Goal: Task Accomplishment & Management: Use online tool/utility

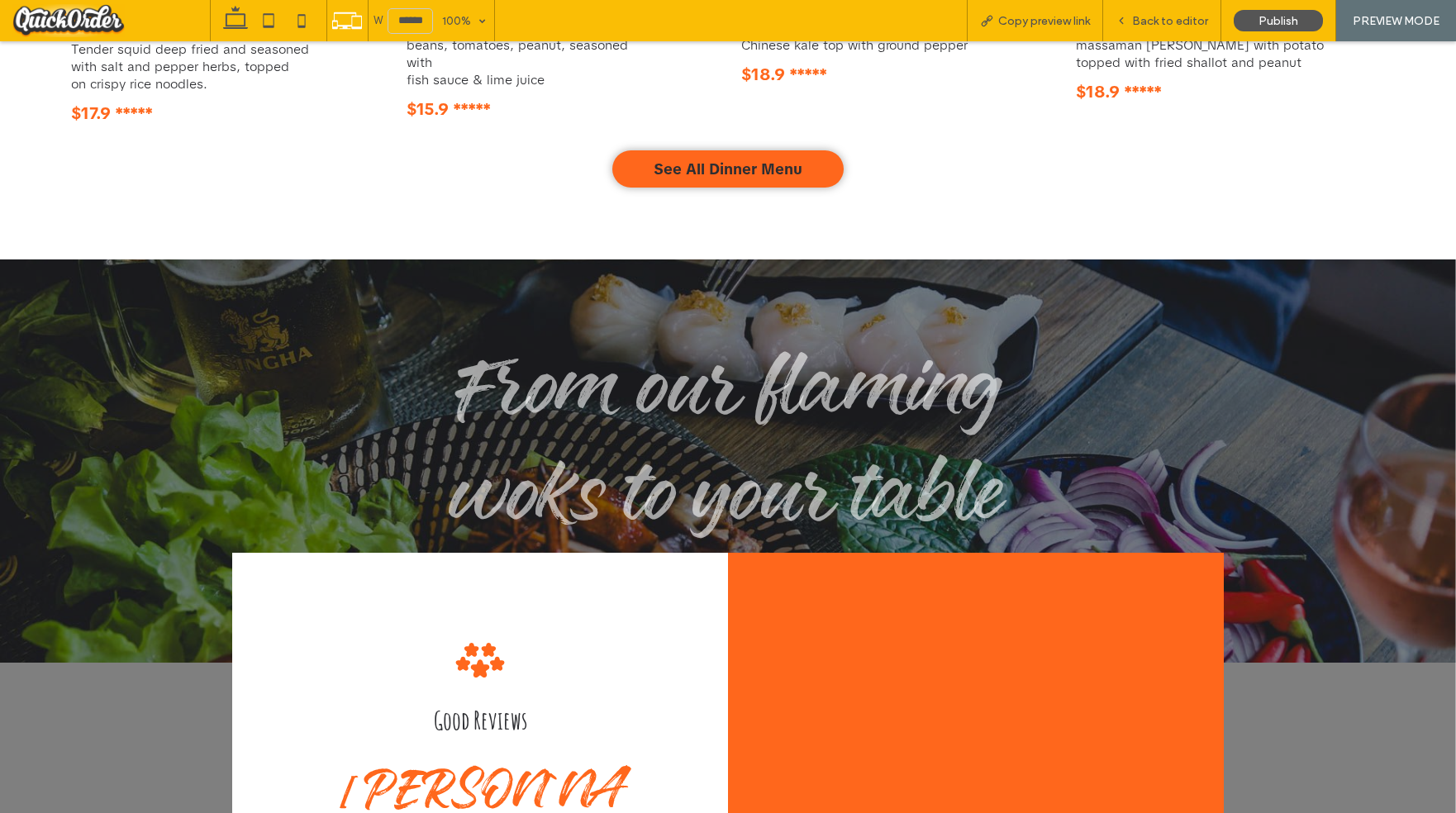
scroll to position [3545, 0]
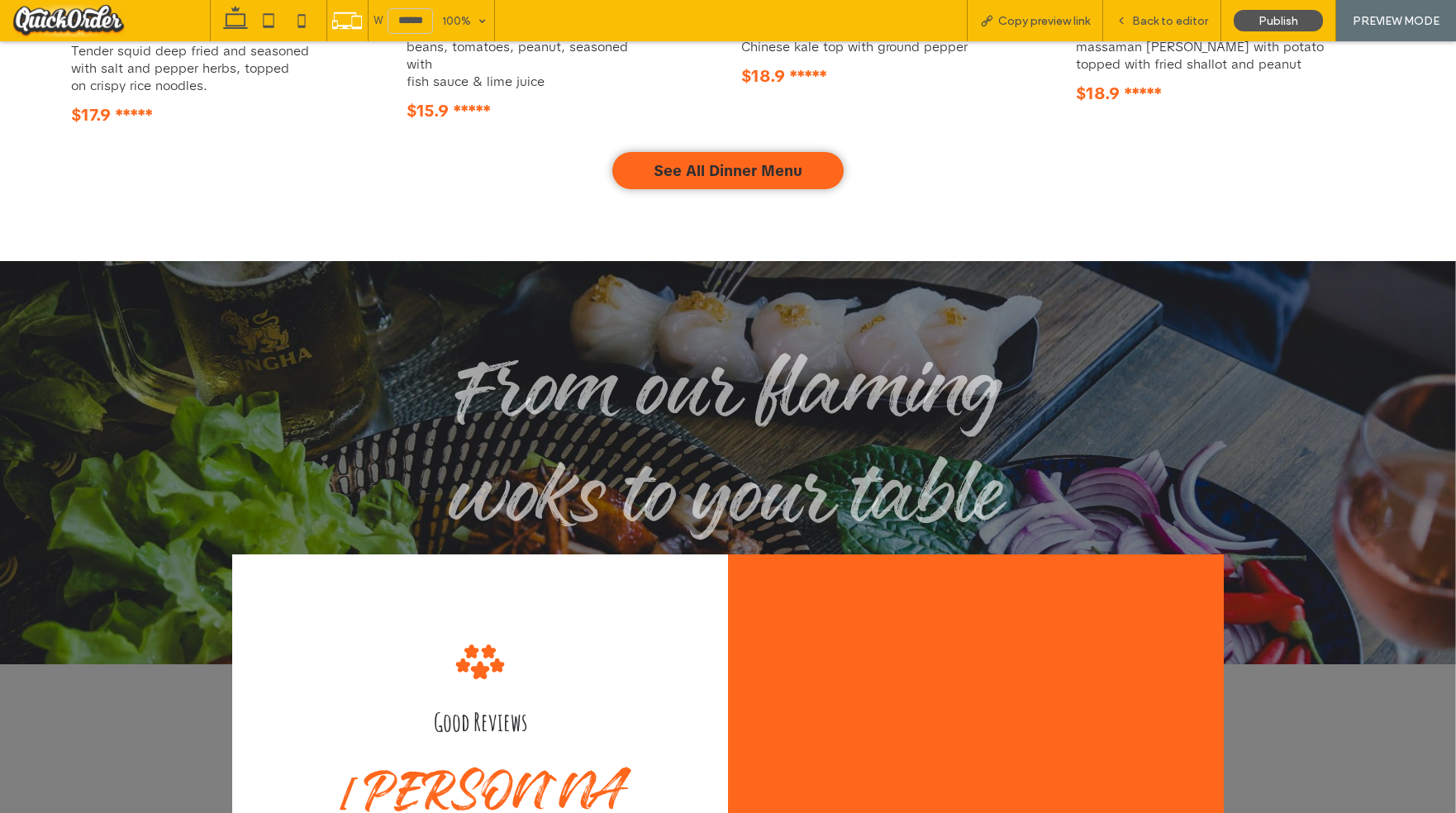
click at [1159, 26] on span "Back to editor" at bounding box center [1170, 21] width 76 height 14
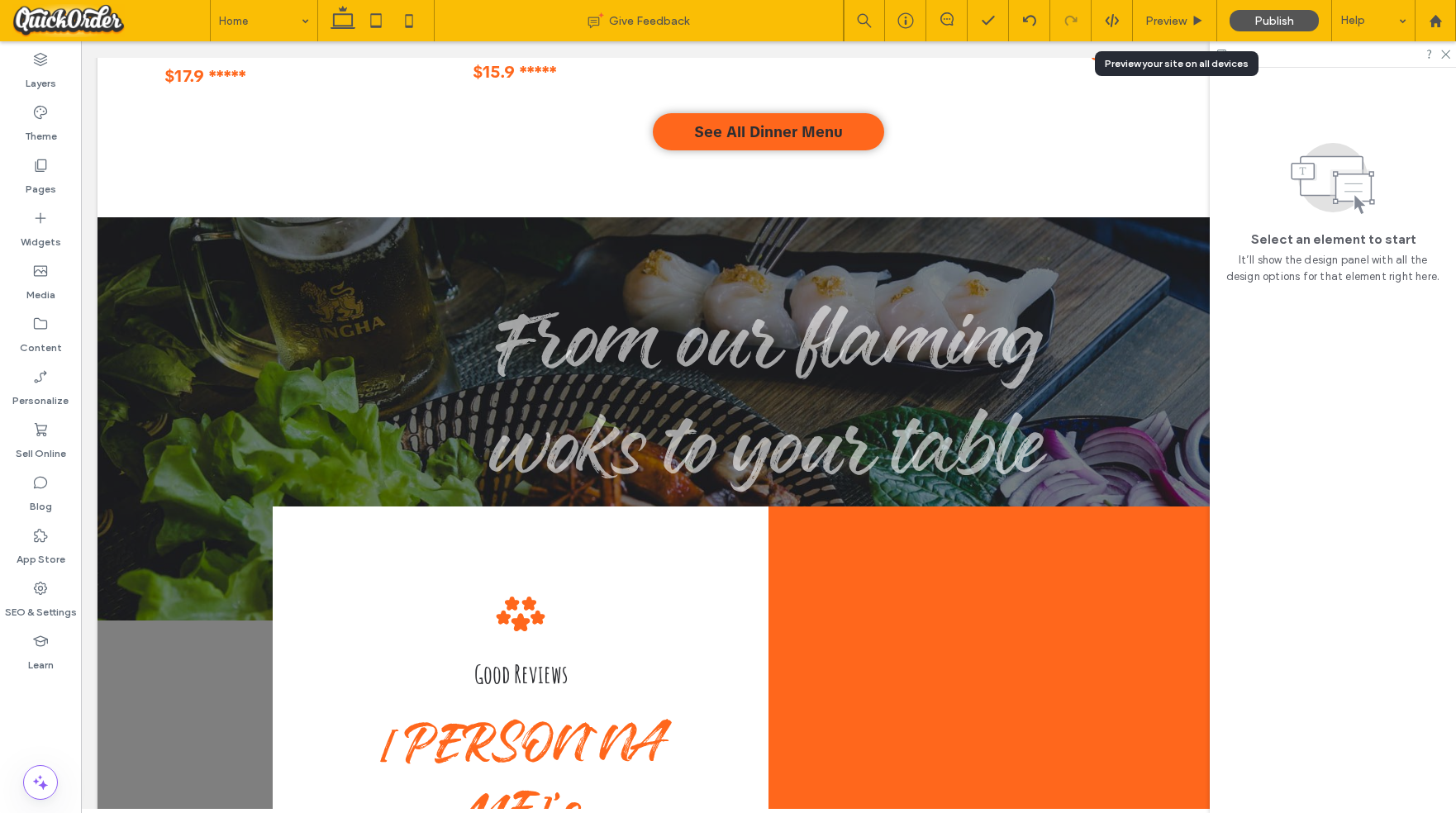
scroll to position [3462, 0]
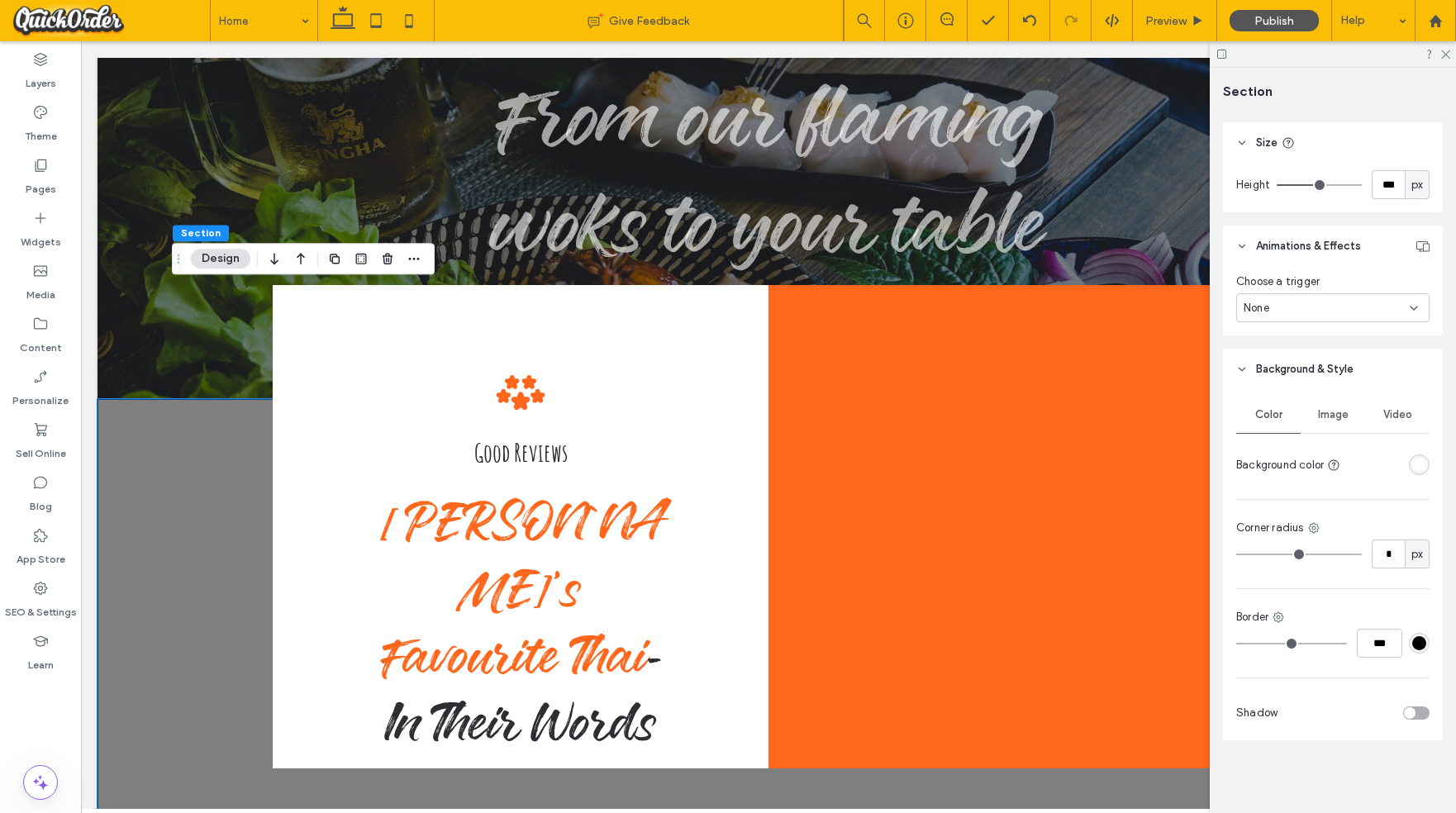
scroll to position [3691, 0]
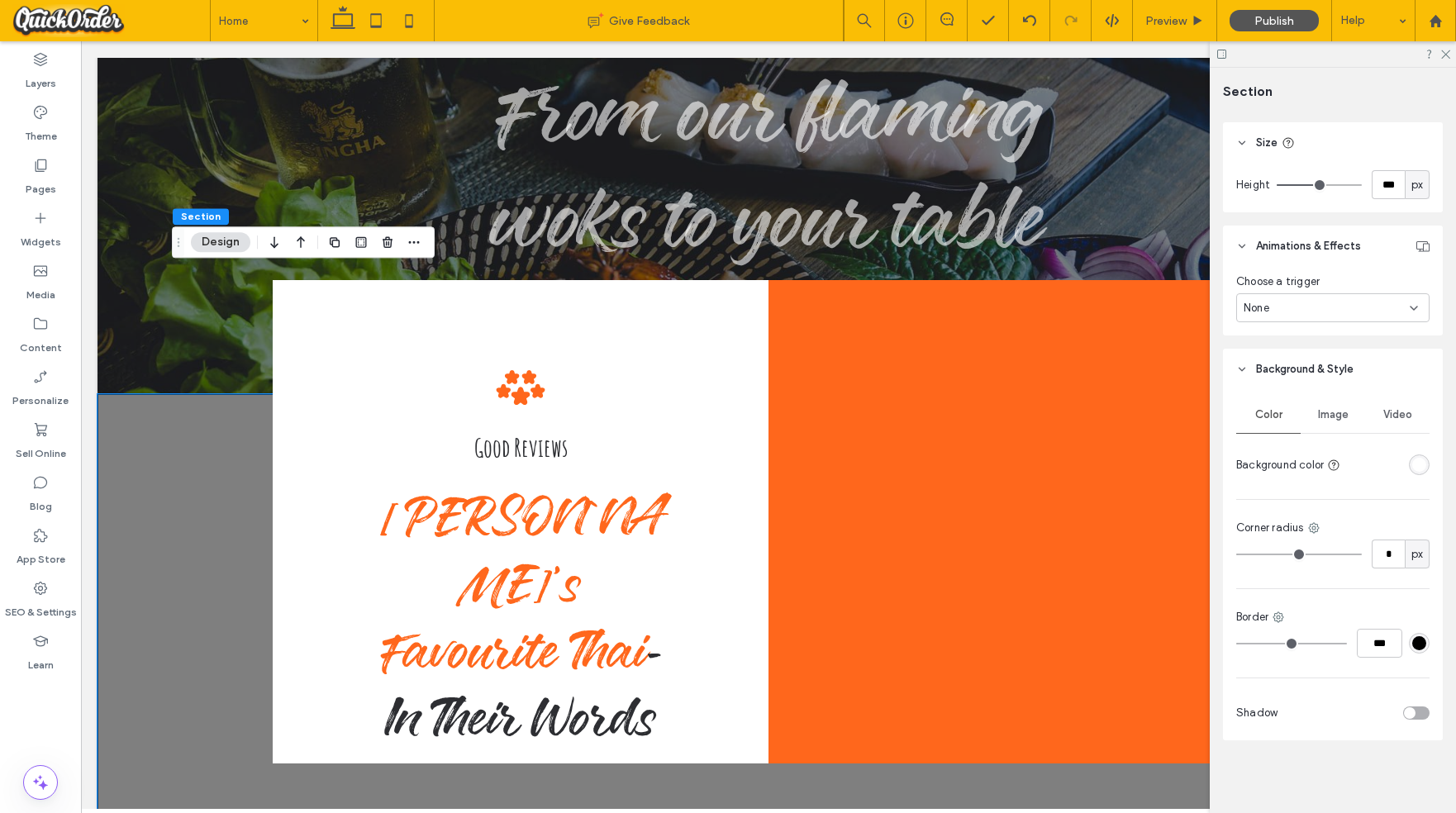
click at [1353, 417] on div "Image" at bounding box center [1333, 415] width 65 height 37
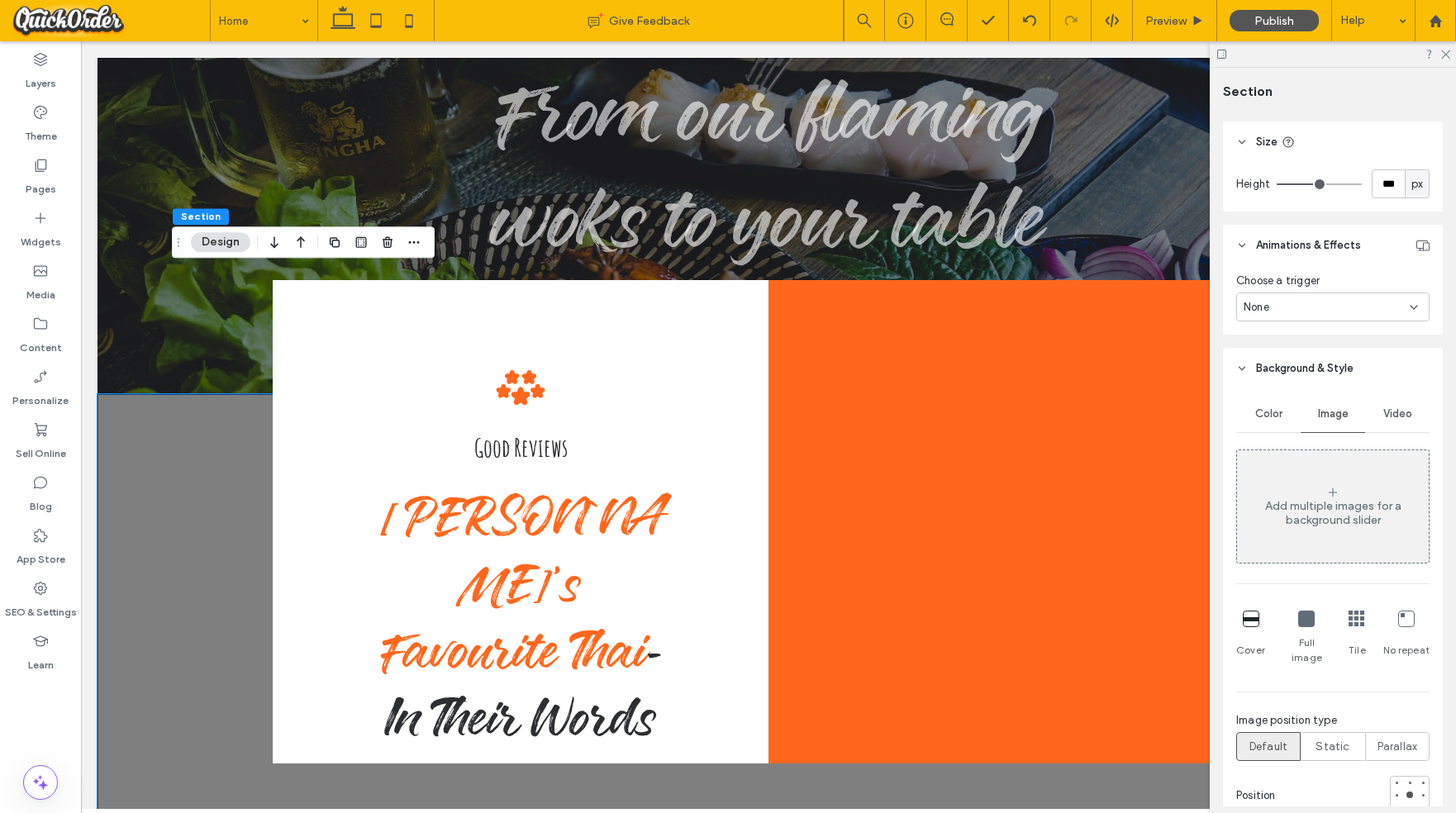
drag, startPoint x: 1332, startPoint y: 500, endPoint x: 1322, endPoint y: 498, distance: 10.2
click at [1330, 500] on div "Add multiple images for a background slider" at bounding box center [1333, 513] width 192 height 28
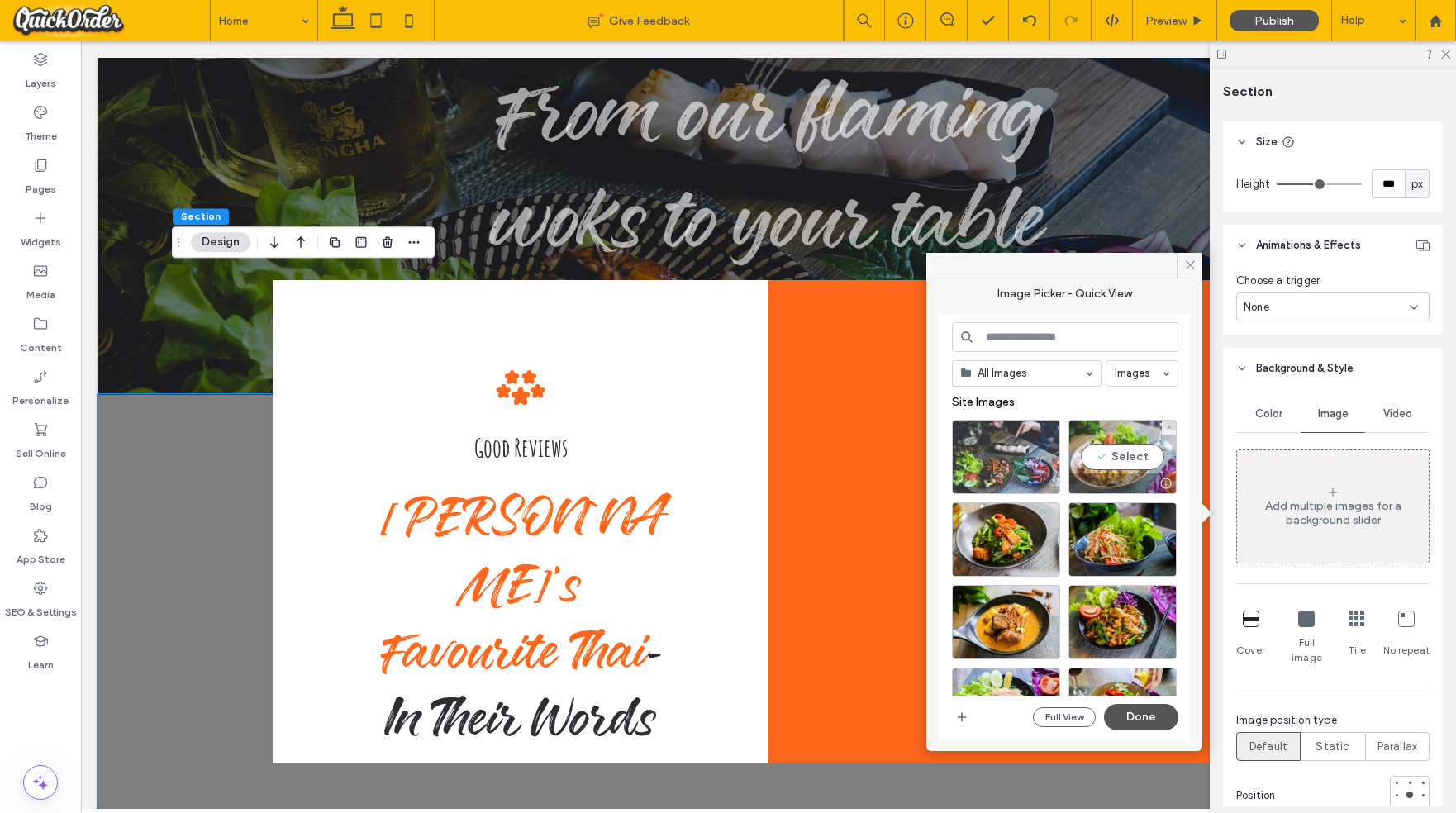
click at [1102, 451] on div "Select" at bounding box center [1123, 456] width 108 height 74
click at [1157, 714] on button "Done" at bounding box center [1141, 717] width 74 height 27
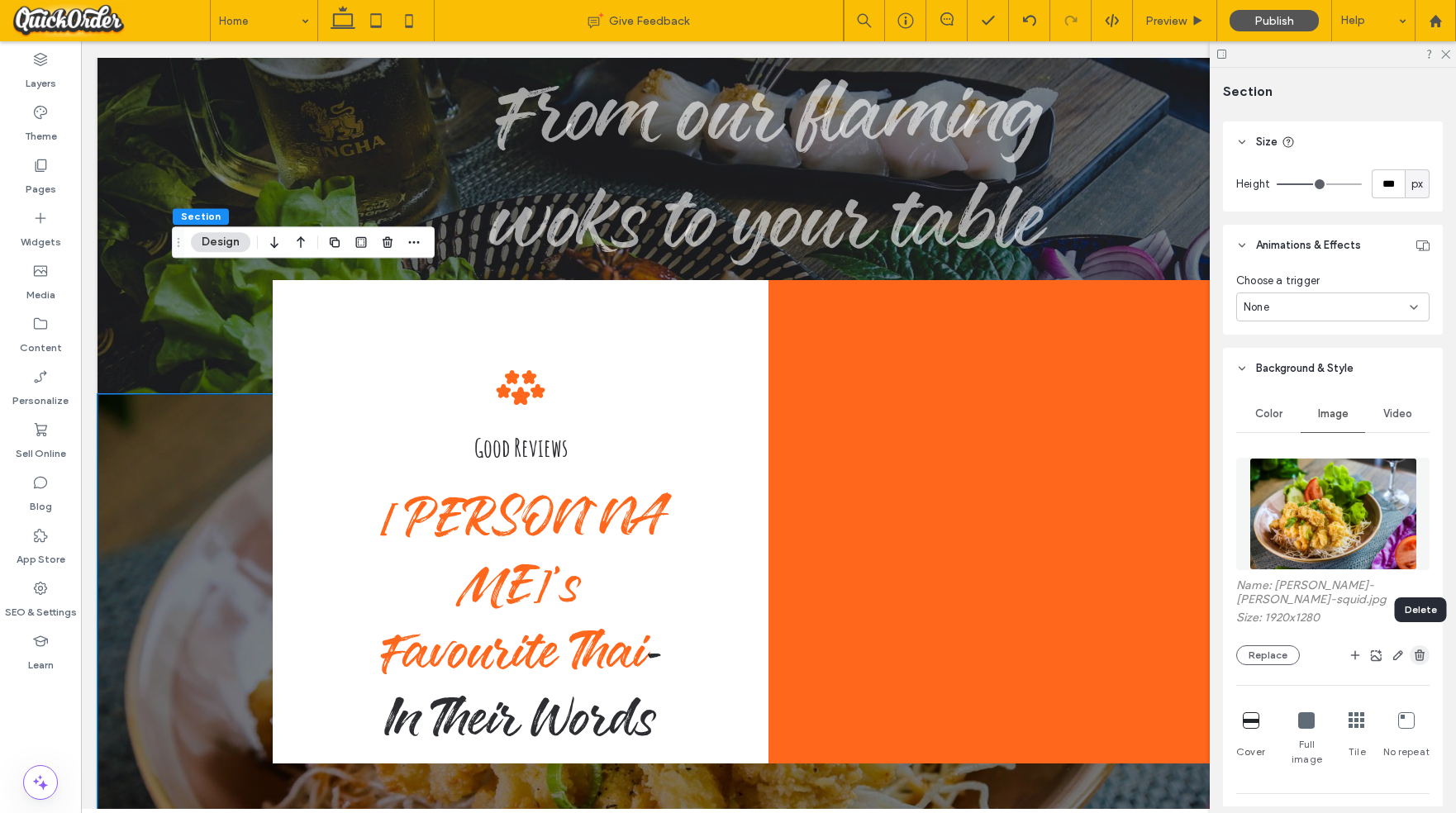
click at [1416, 648] on icon "button" at bounding box center [1420, 655] width 13 height 13
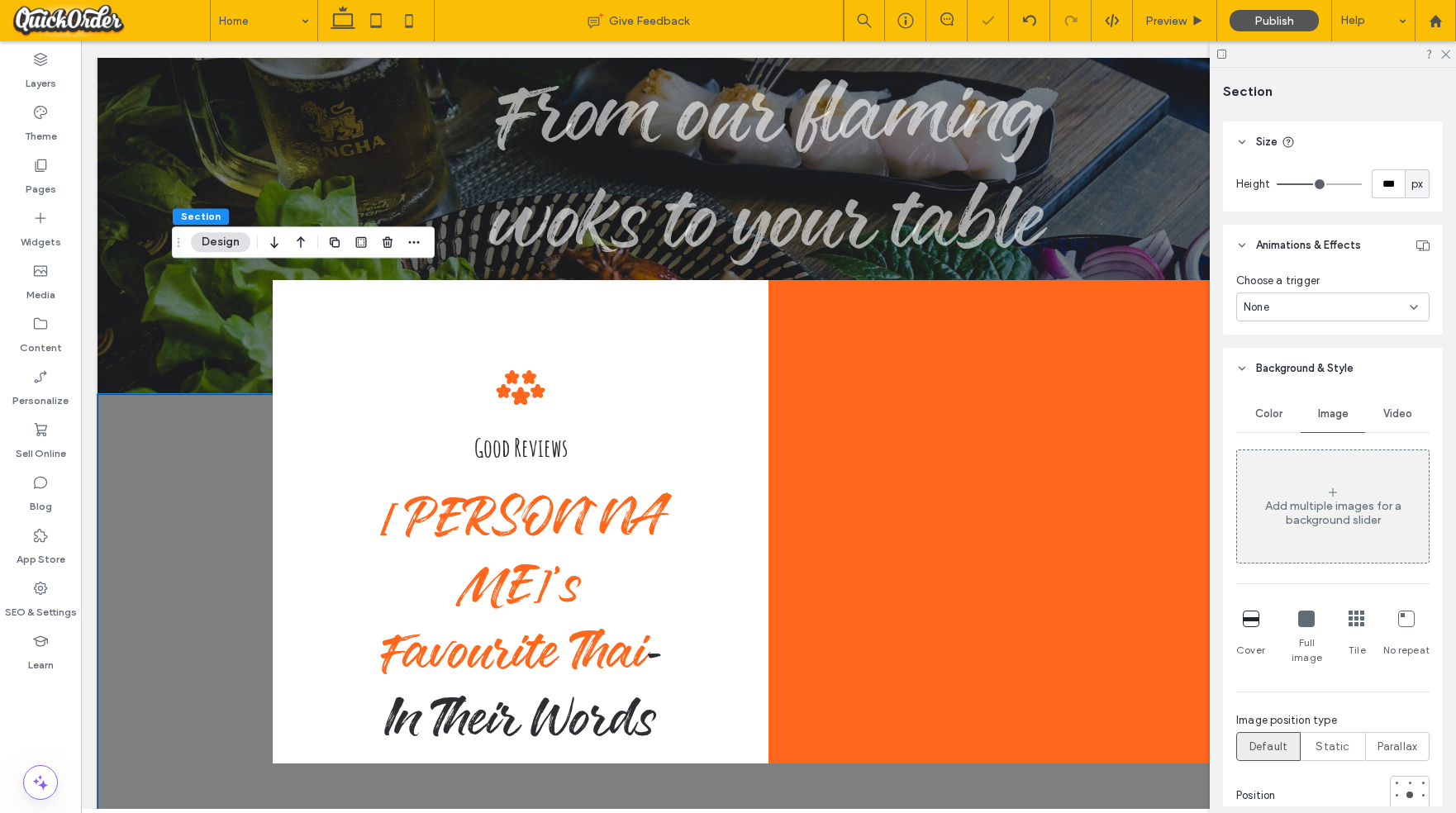
click at [1266, 413] on span "Color" at bounding box center [1269, 414] width 27 height 13
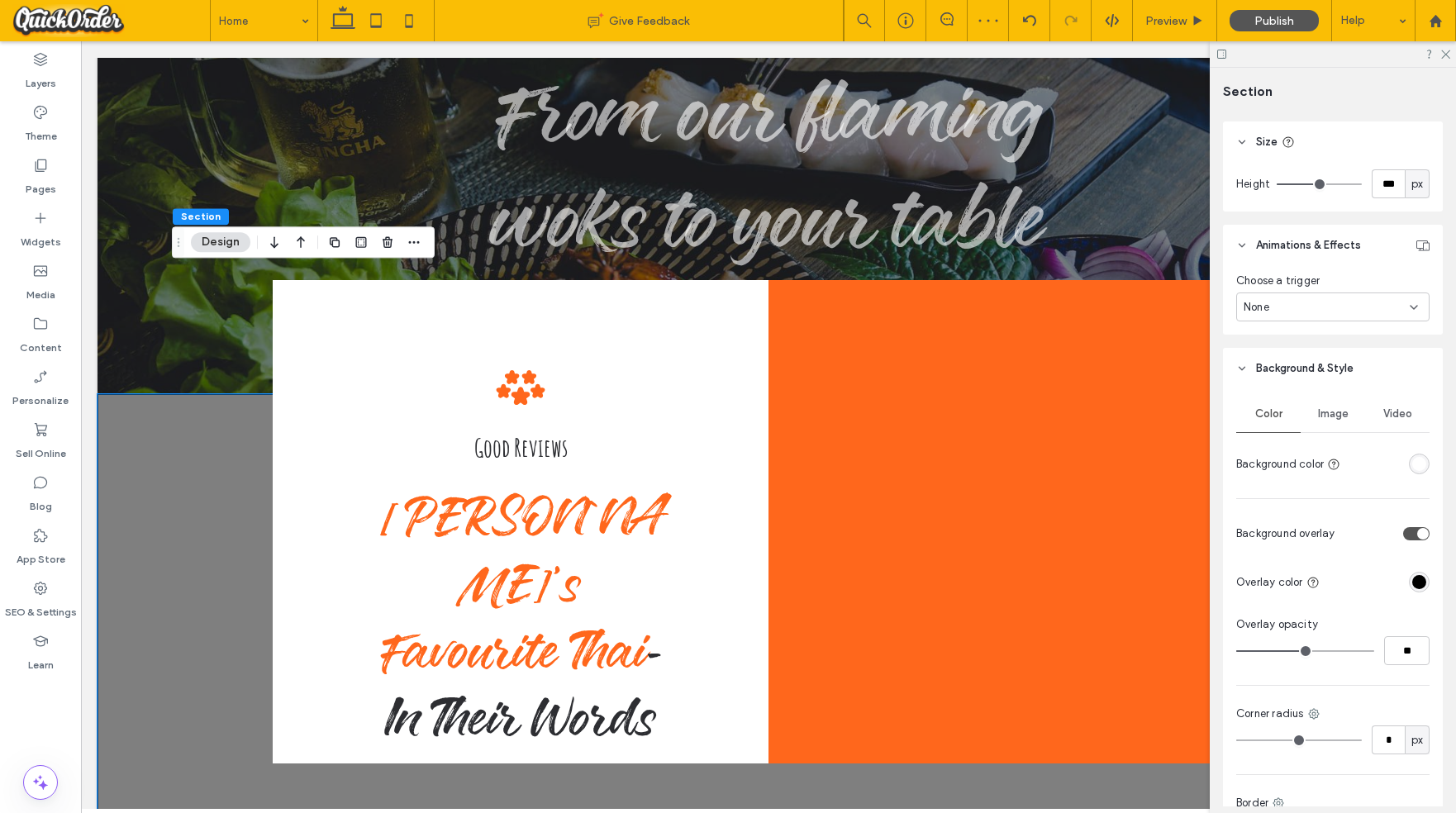
click at [1417, 461] on div "rgba(255, 255, 255, 1)" at bounding box center [1419, 464] width 14 height 14
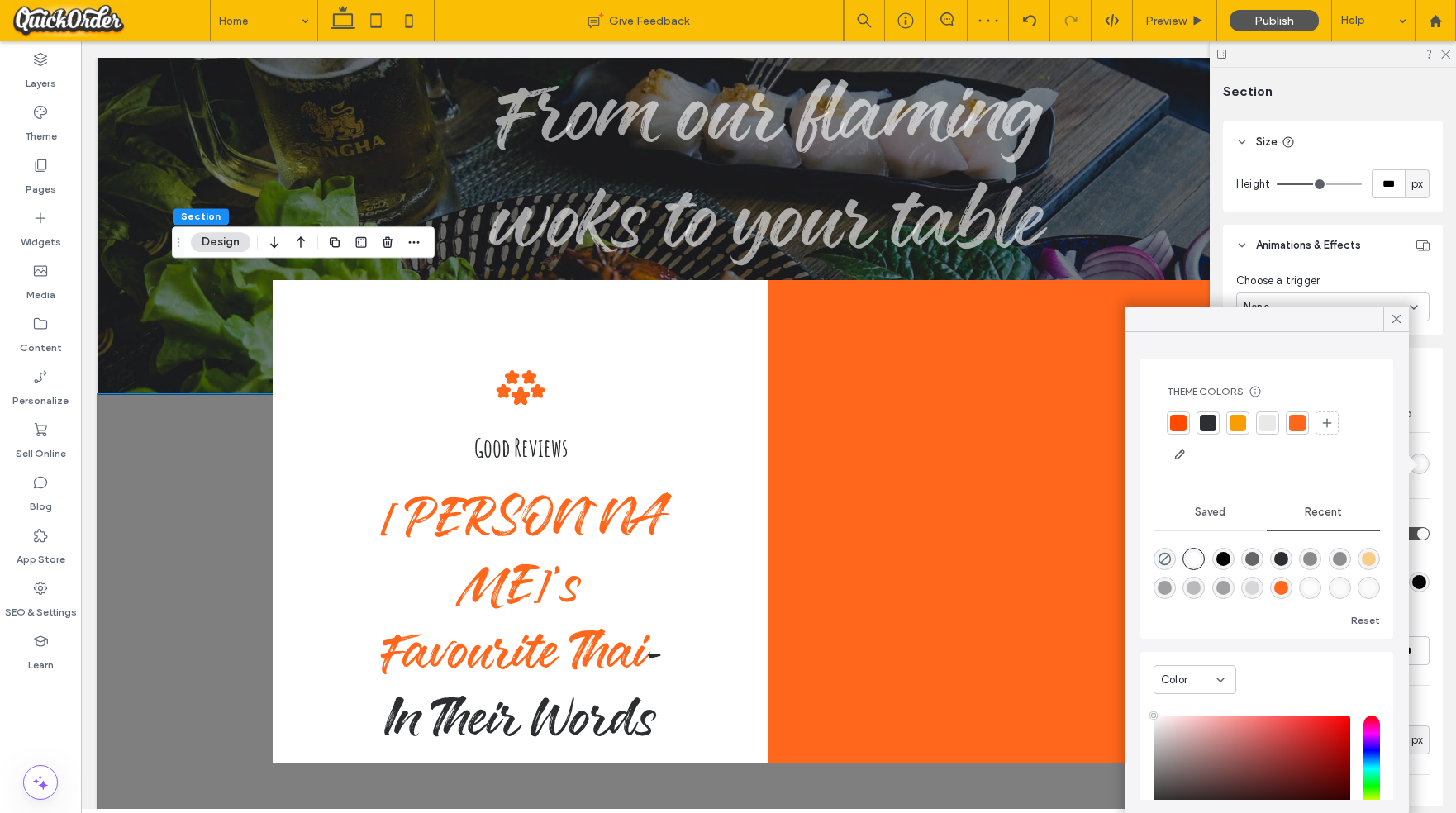
scroll to position [126, 0]
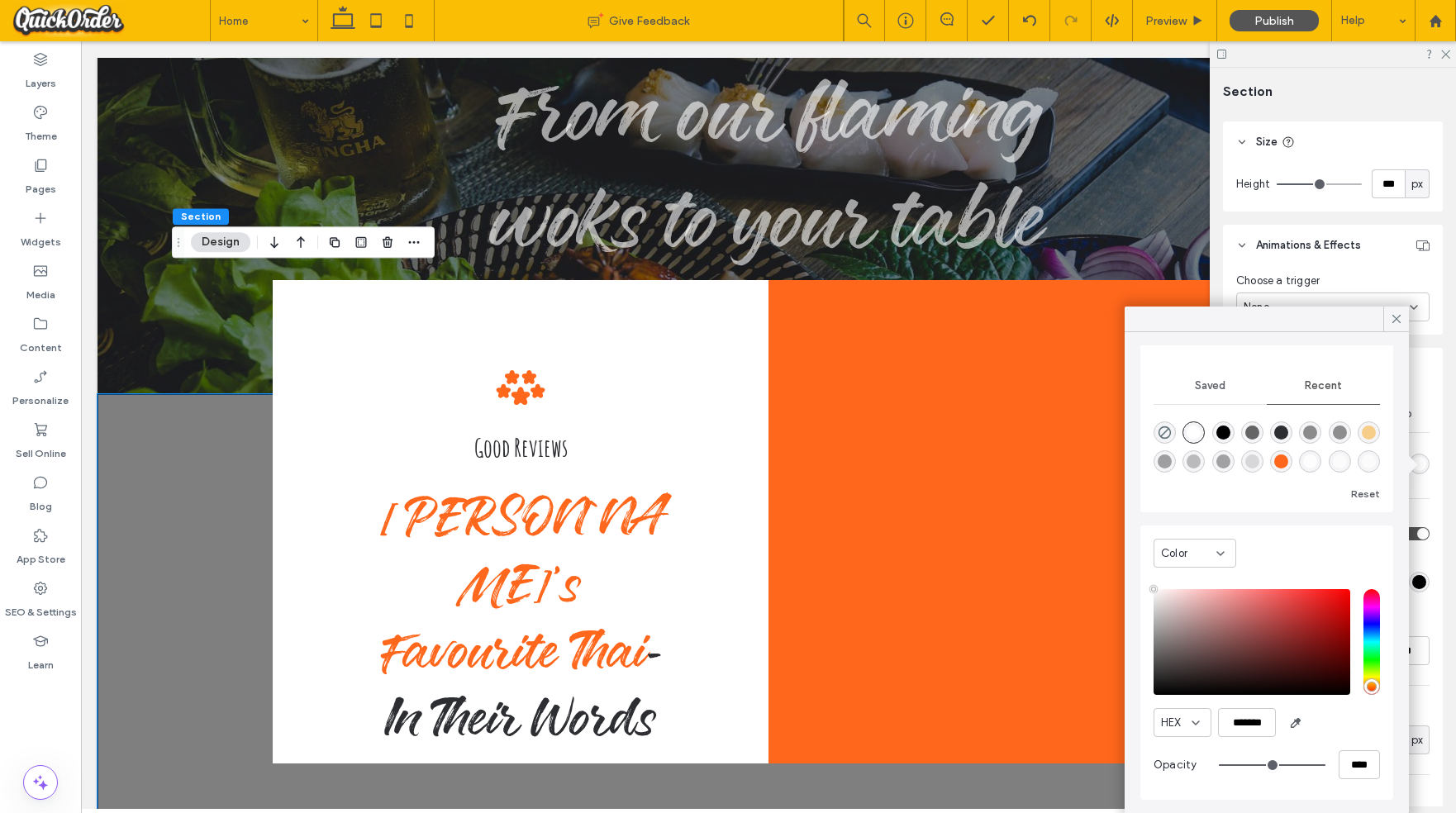
click at [1275, 454] on div "rgba(255, 103, 28, 1)" at bounding box center [1281, 461] width 22 height 22
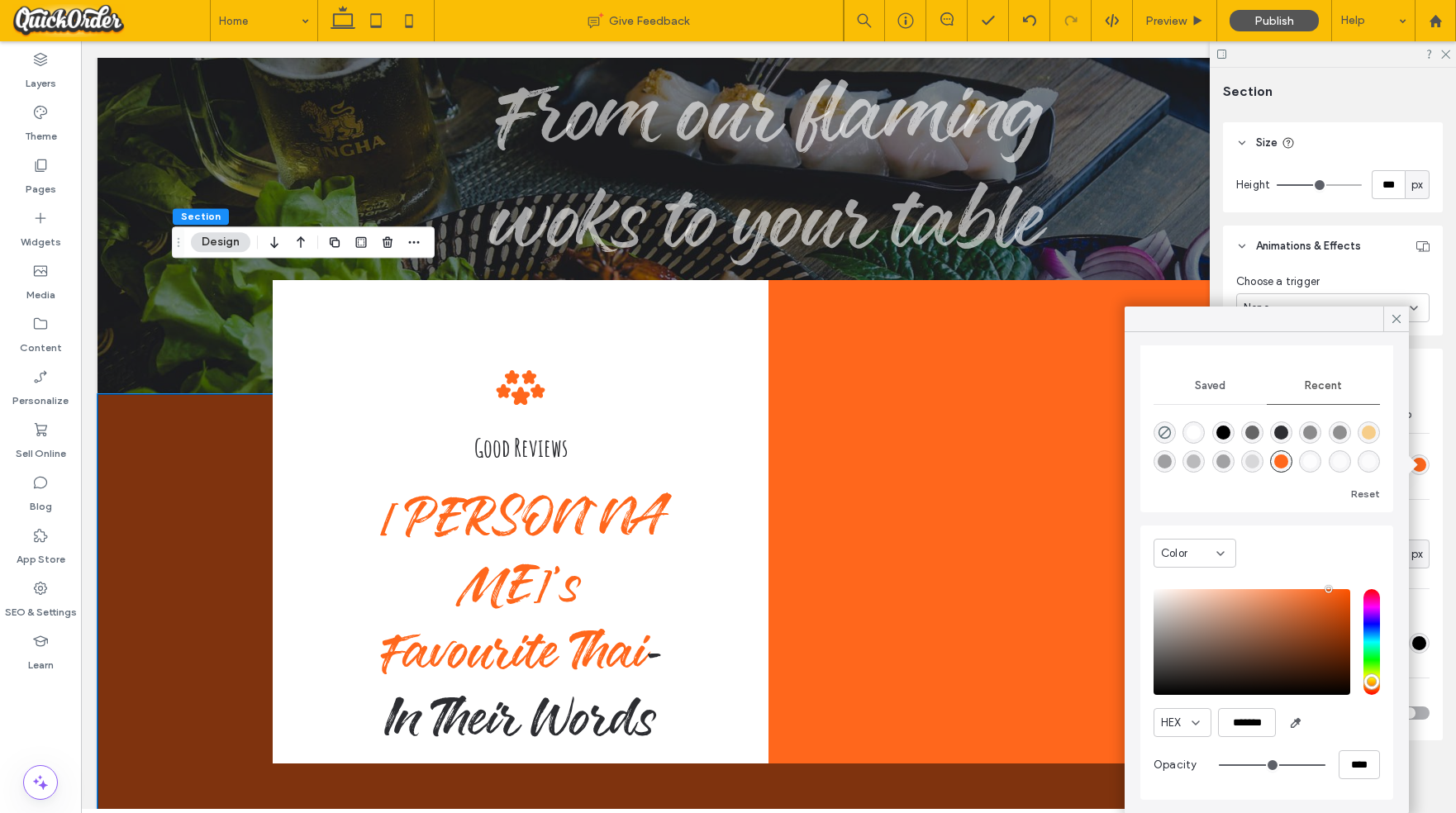
click at [1226, 433] on div "rgba(0, 0, 0, 1)" at bounding box center [1223, 432] width 14 height 14
type input "*******"
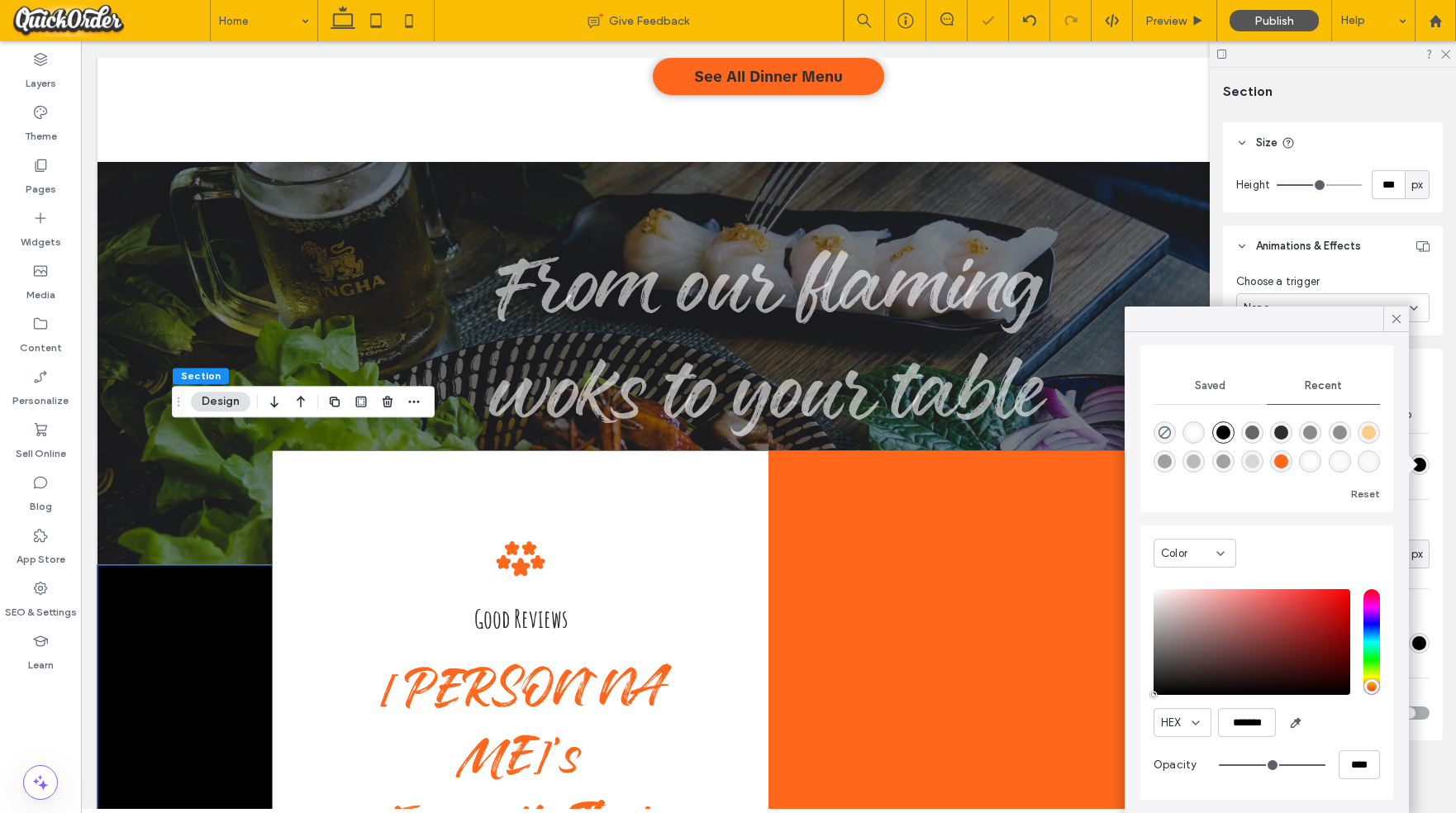
scroll to position [3537, 0]
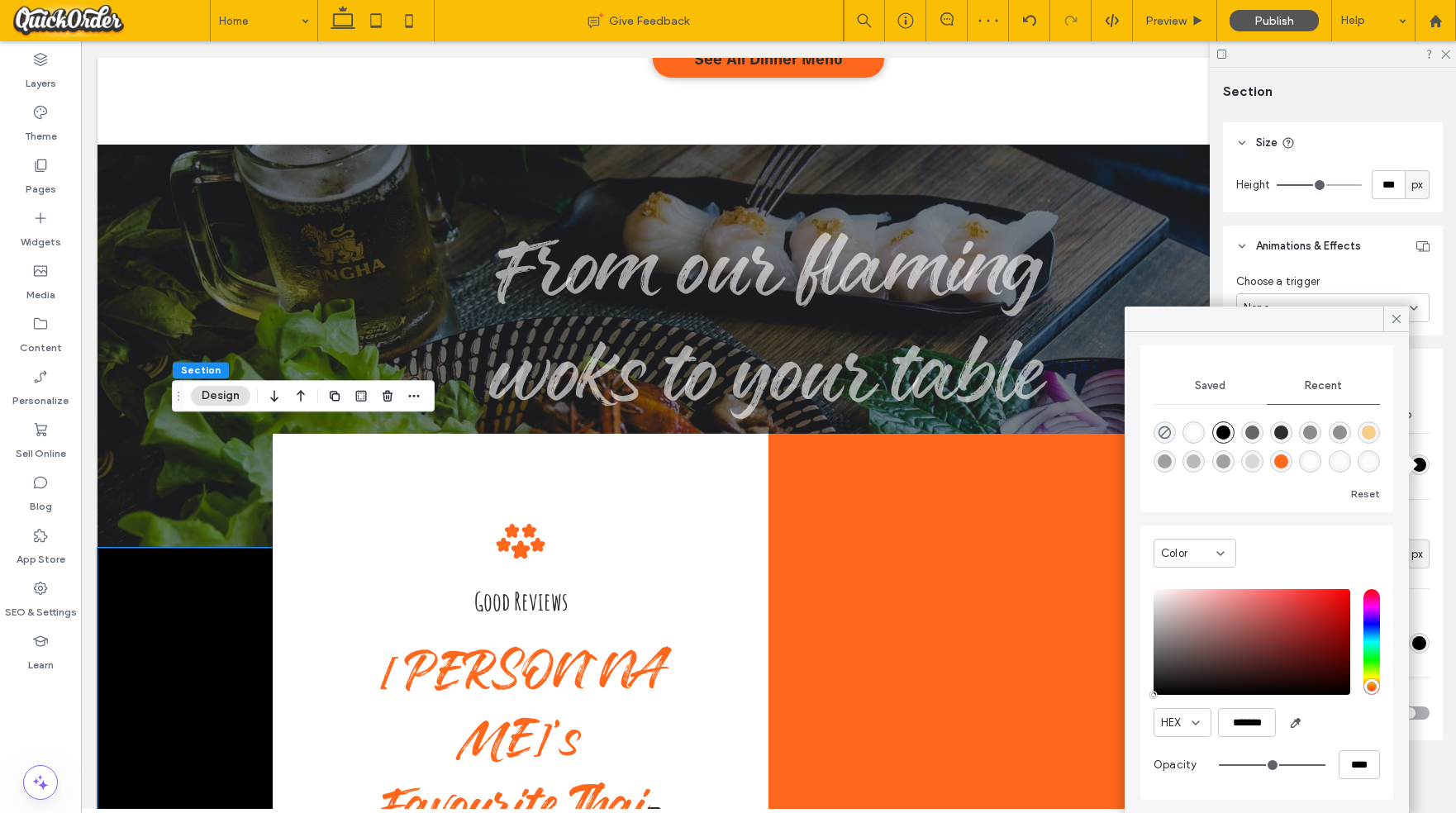
click at [1256, 430] on div "rgba(0, 0, 0, 0.59)" at bounding box center [1252, 432] width 14 height 14
type input "**"
type input "***"
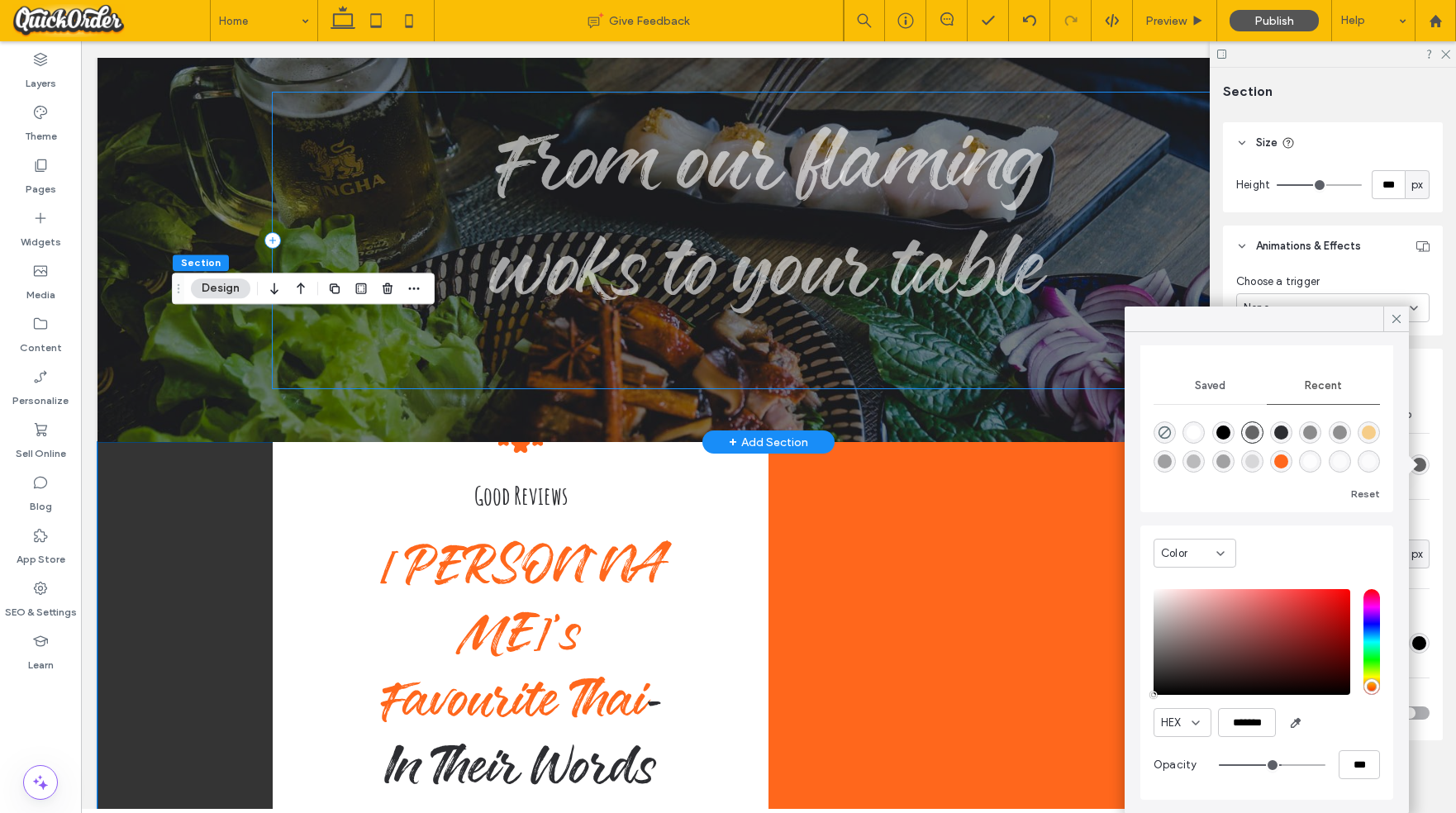
scroll to position [3649, 0]
